Goal: Task Accomplishment & Management: Manage account settings

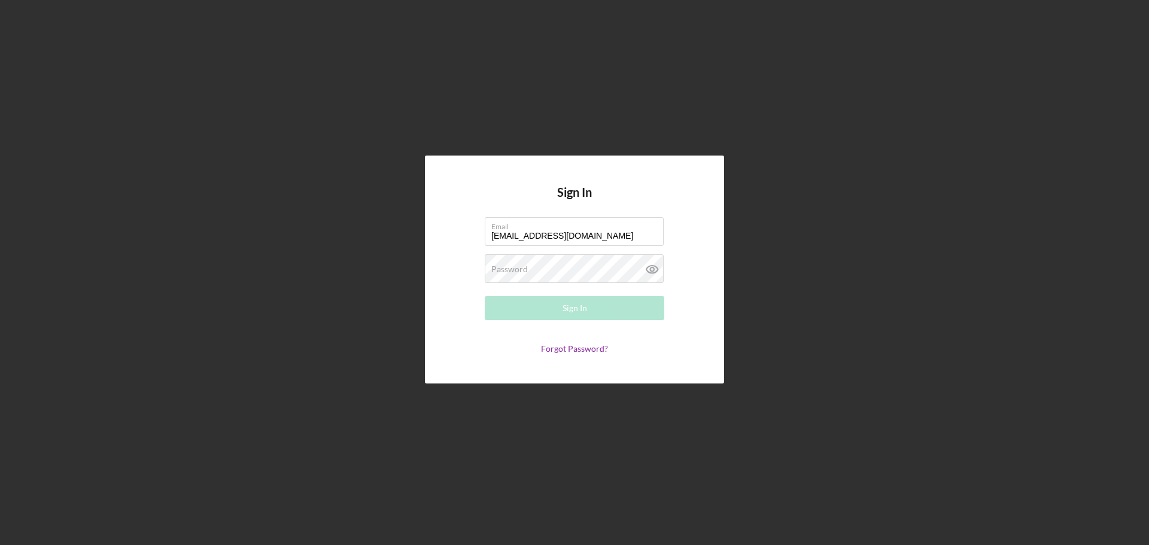
type input "[EMAIL_ADDRESS][DOMAIN_NAME]"
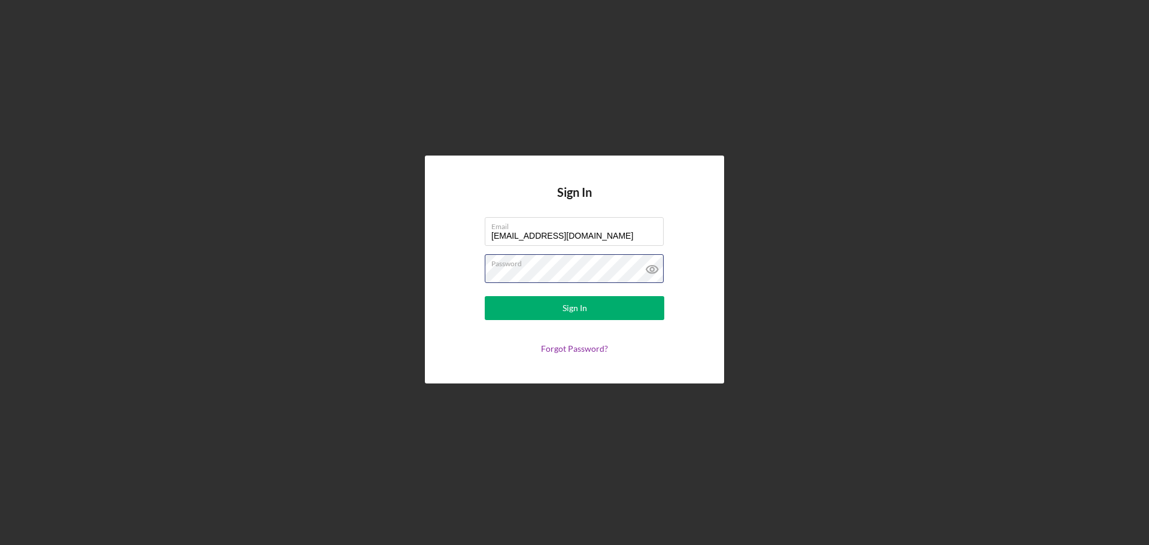
click at [485, 296] on button "Sign In" at bounding box center [575, 308] width 180 height 24
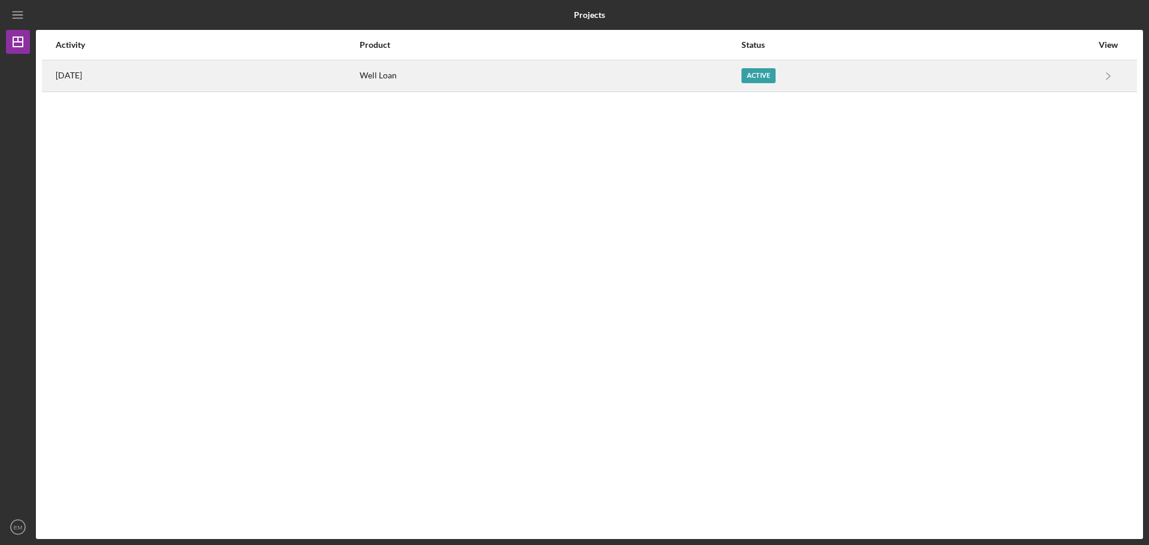
click at [775, 82] on div "Active" at bounding box center [758, 75] width 34 height 15
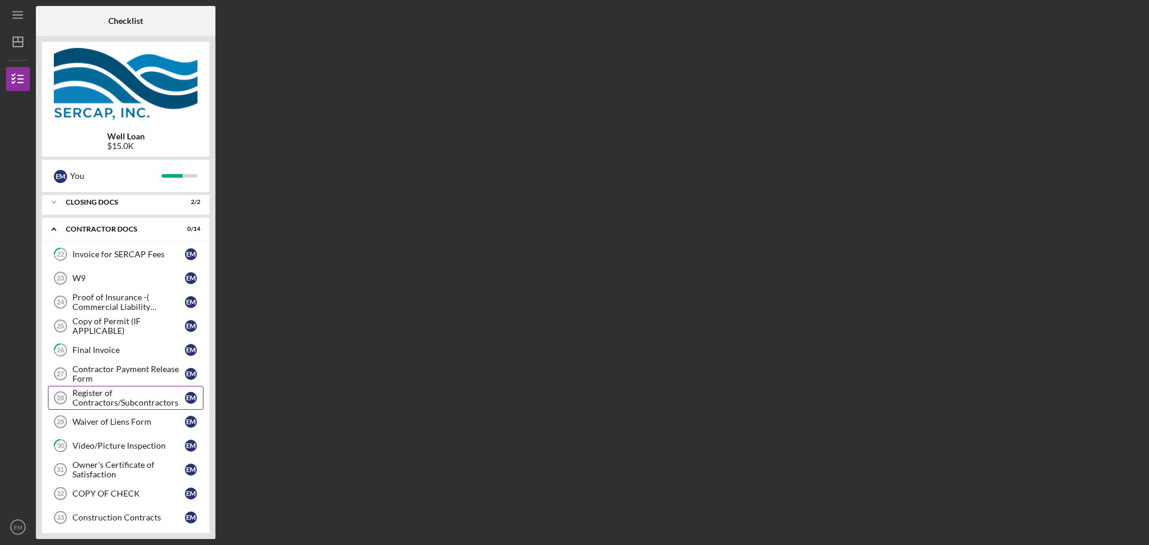
scroll to position [195, 0]
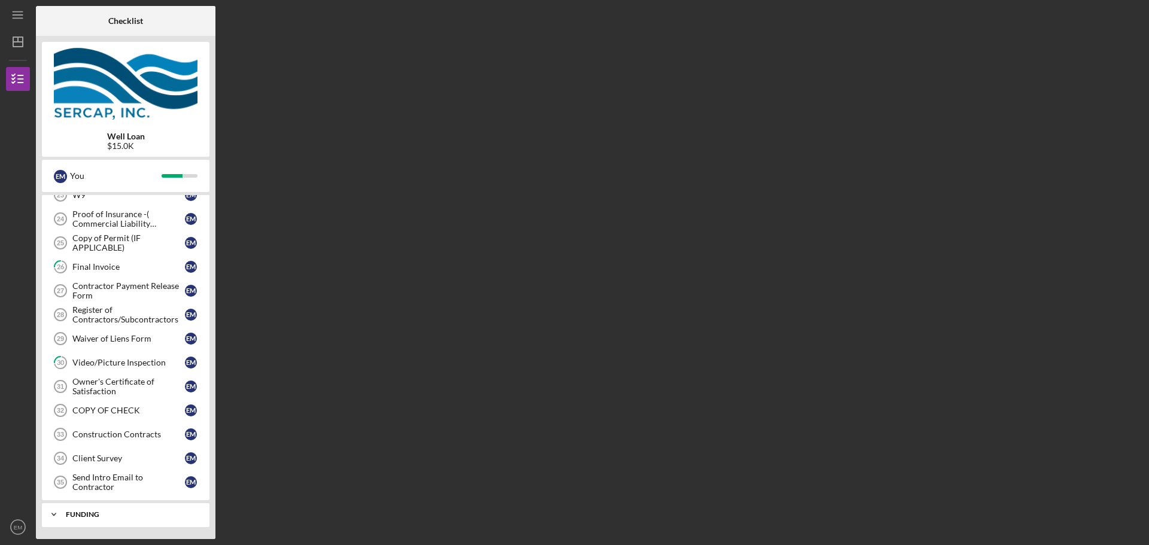
click at [97, 515] on div "Funding" at bounding box center [130, 514] width 129 height 7
click at [53, 516] on icon "Icon/Expander" at bounding box center [54, 515] width 24 height 24
click at [65, 521] on icon "Icon/Expander" at bounding box center [54, 515] width 24 height 24
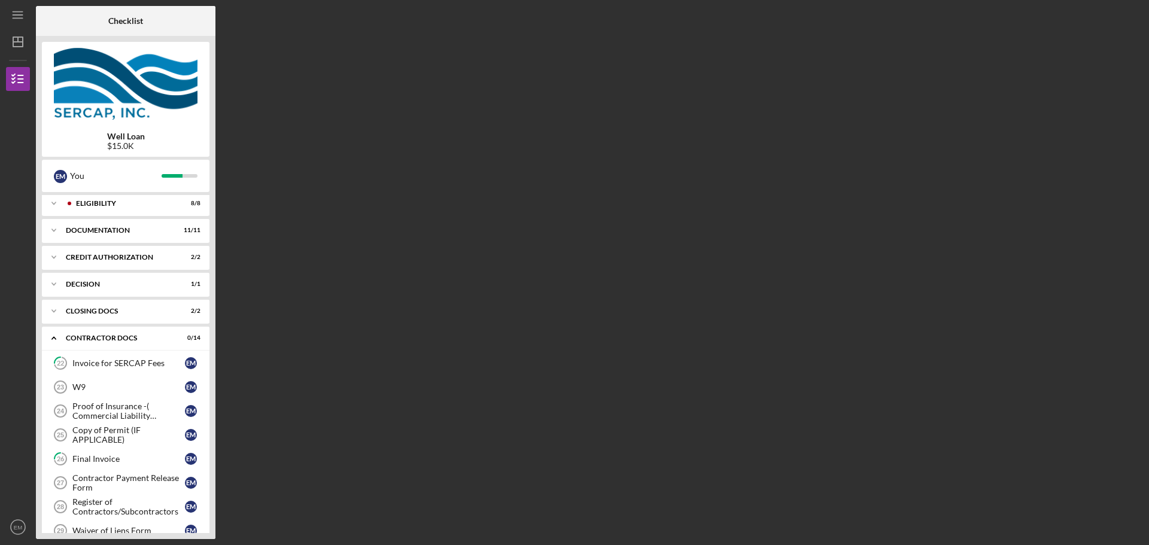
scroll to position [0, 0]
click at [55, 311] on icon "Icon/Expander" at bounding box center [54, 314] width 24 height 24
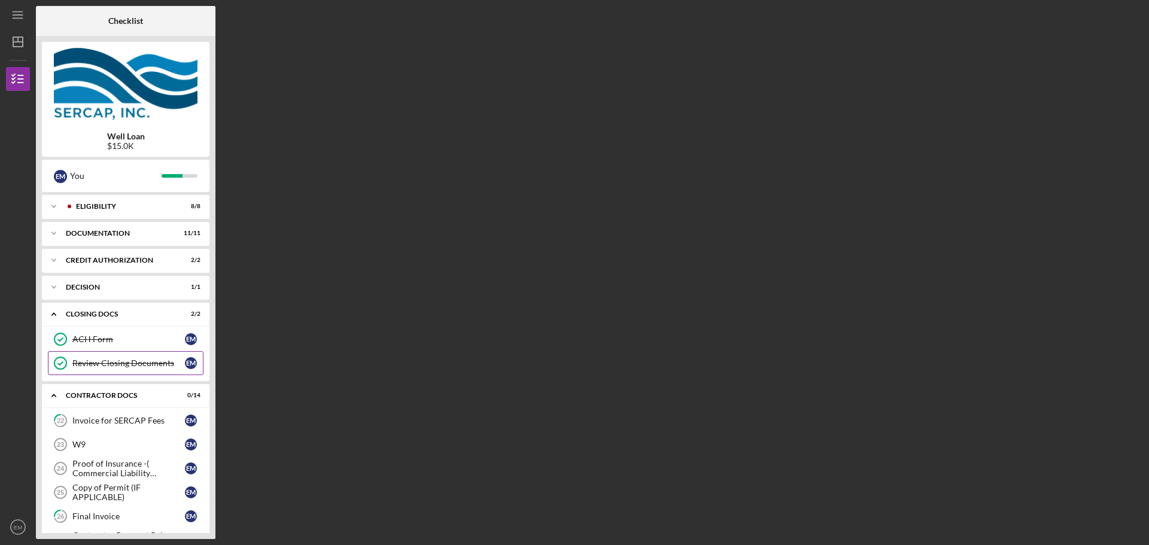
click at [107, 364] on div "Review Closing Documents" at bounding box center [128, 363] width 112 height 10
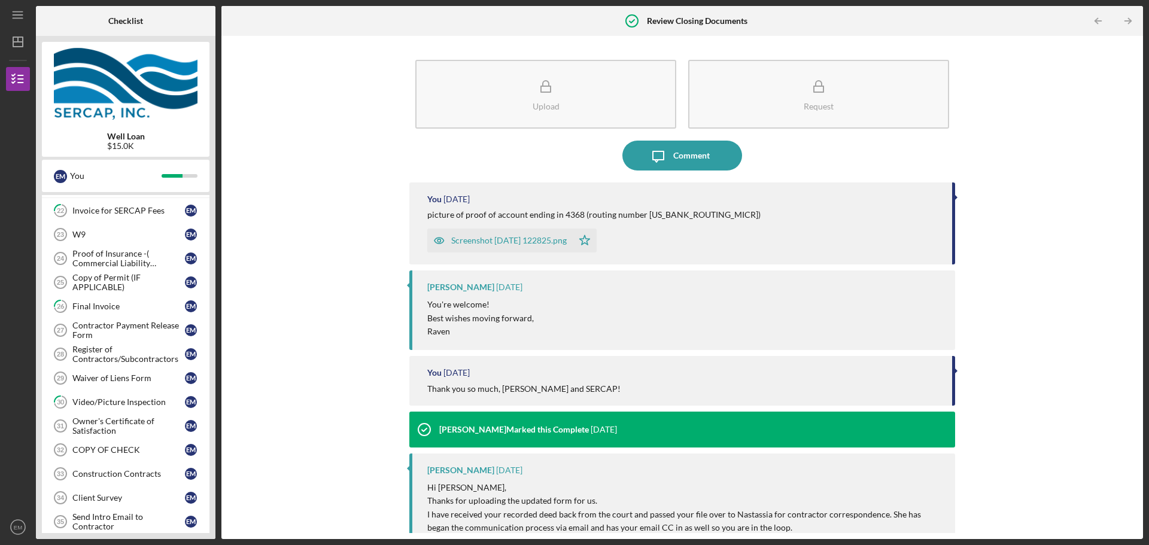
scroll to position [328, 0]
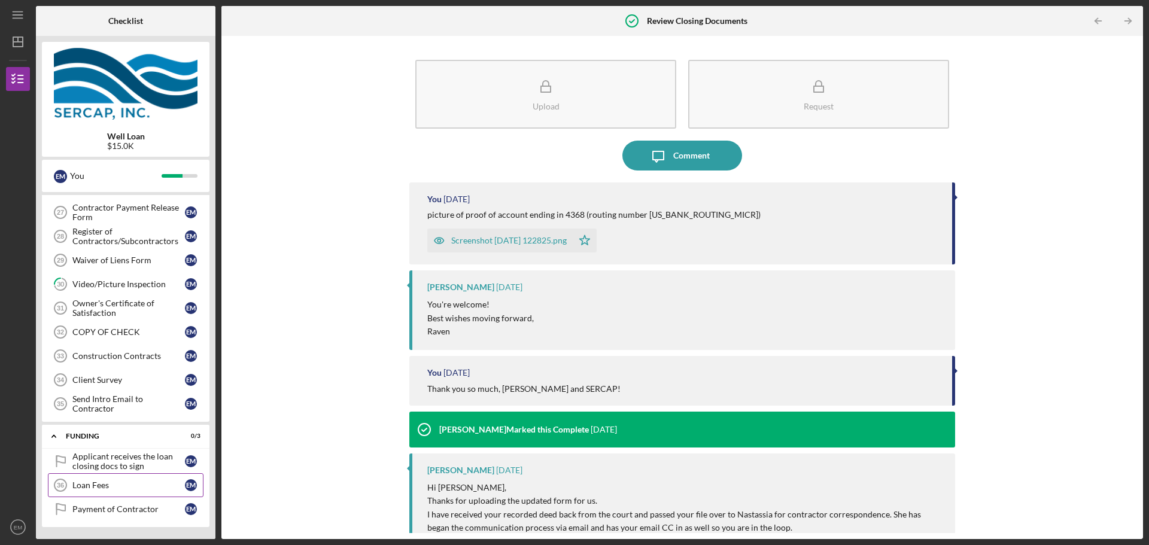
click at [93, 483] on div "Loan Fees" at bounding box center [128, 485] width 112 height 10
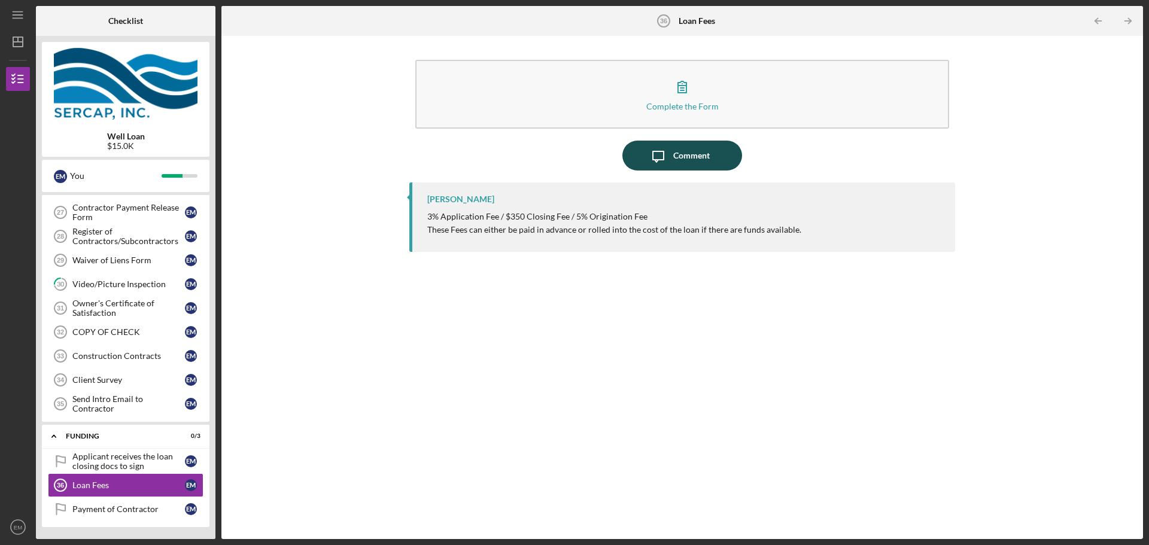
click at [681, 160] on div "Comment" at bounding box center [691, 156] width 36 height 30
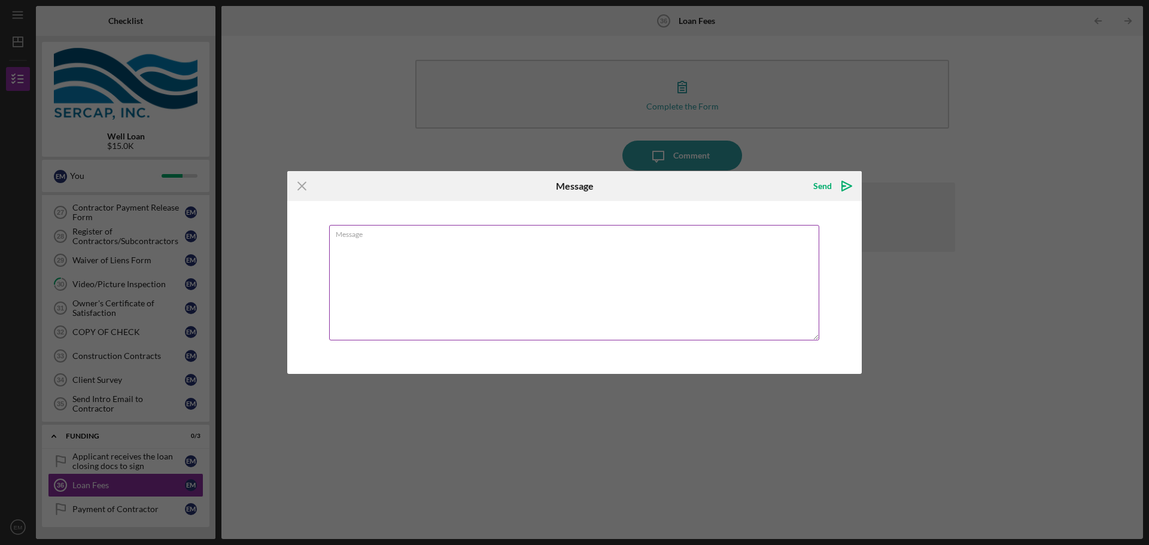
click at [454, 286] on textarea "Message" at bounding box center [574, 282] width 490 height 115
type textarea "h"
